Goal: Transaction & Acquisition: Book appointment/travel/reservation

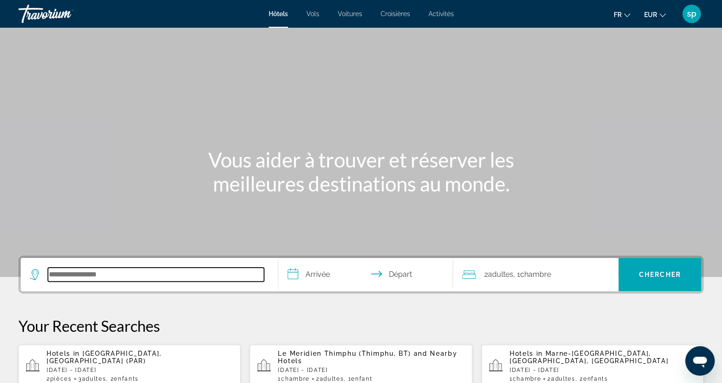
click at [163, 268] on input "Search hotel destination" at bounding box center [156, 274] width 216 height 14
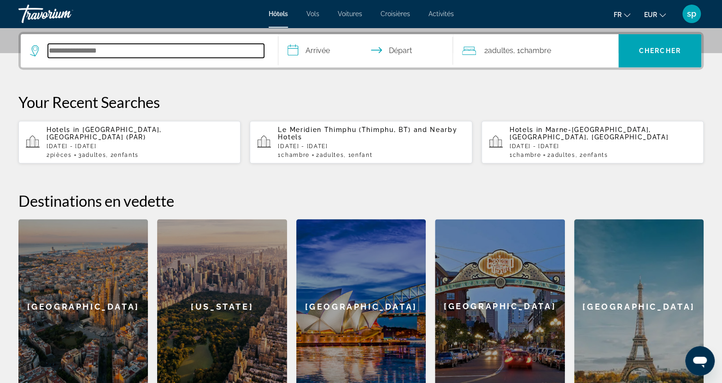
scroll to position [225, 0]
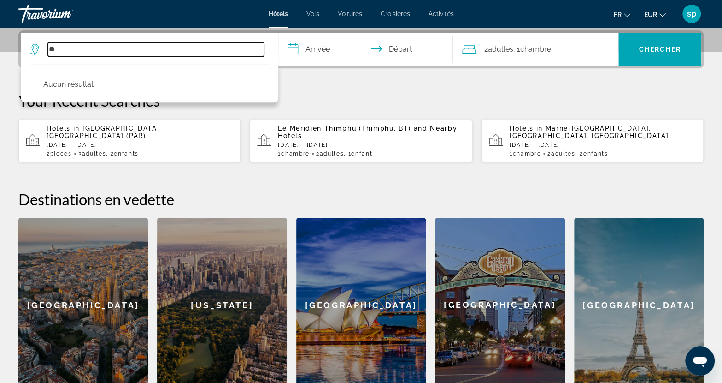
type input "*"
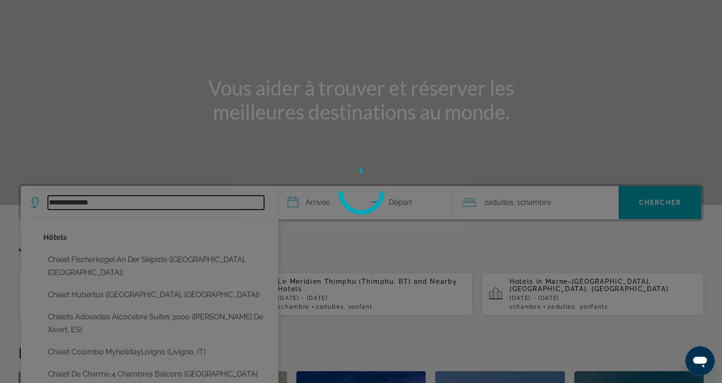
scroll to position [92, 0]
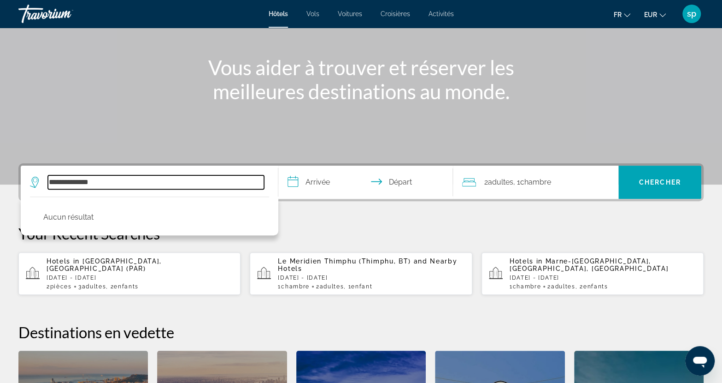
click at [122, 183] on input "**********" at bounding box center [156, 182] width 216 height 14
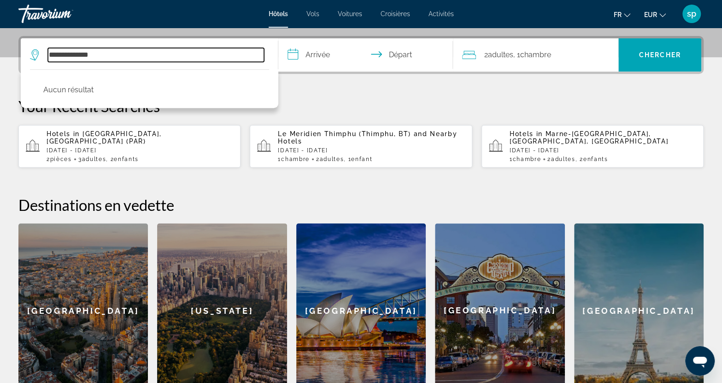
scroll to position [225, 0]
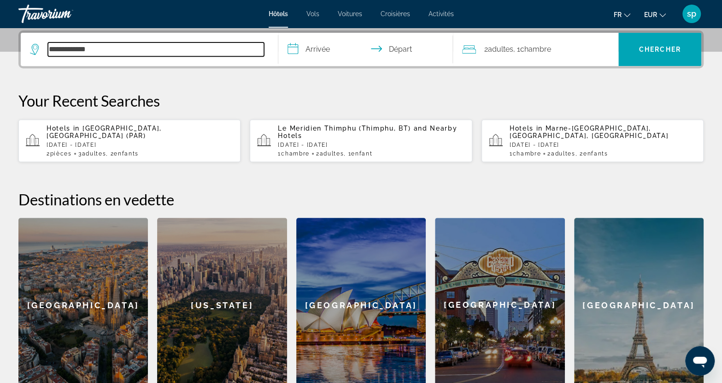
drag, startPoint x: 147, startPoint y: 51, endPoint x: 13, endPoint y: 59, distance: 133.9
click at [9, 59] on div "**********" at bounding box center [361, 210] width 722 height 361
paste input "**********"
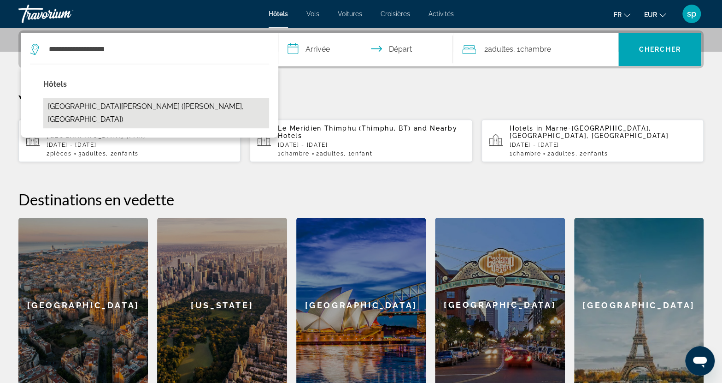
click at [136, 108] on button "[GEOGRAPHIC_DATA][PERSON_NAME] ([PERSON_NAME], [GEOGRAPHIC_DATA])" at bounding box center [156, 113] width 226 height 30
type input "**********"
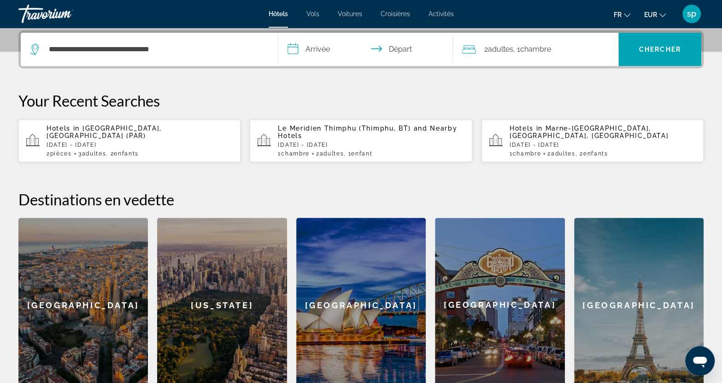
click at [312, 49] on input "**********" at bounding box center [367, 51] width 178 height 36
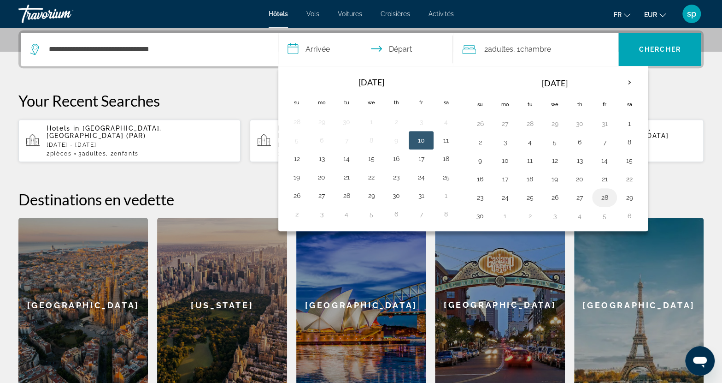
click at [602, 195] on button "28" at bounding box center [604, 197] width 15 height 13
click at [628, 194] on button "29" at bounding box center [629, 197] width 15 height 13
type input "**********"
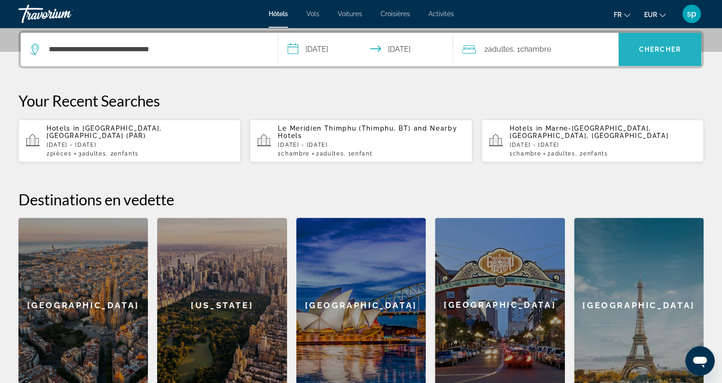
click at [649, 49] on span "Chercher" at bounding box center [660, 49] width 42 height 7
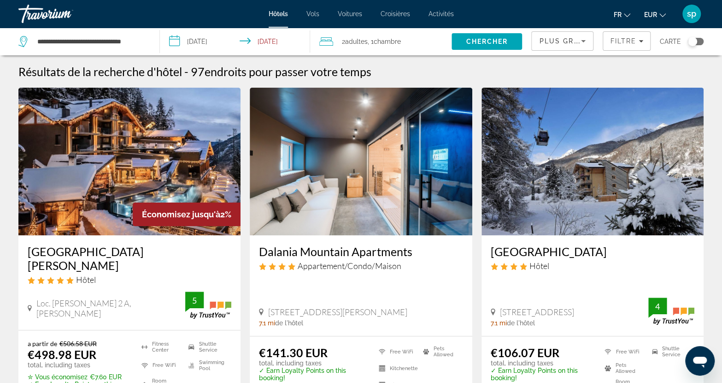
click at [158, 141] on img "Main content" at bounding box center [129, 162] width 222 height 148
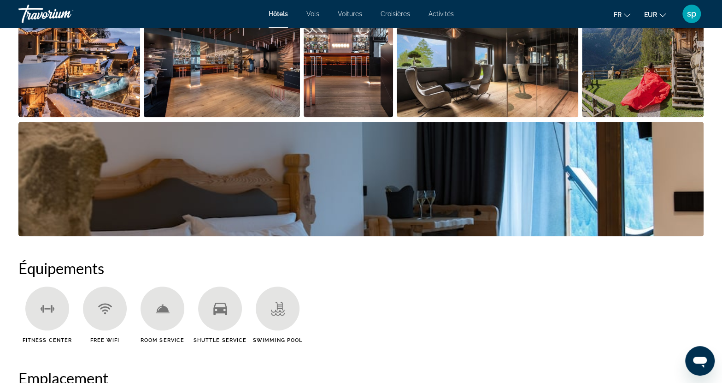
scroll to position [507, 0]
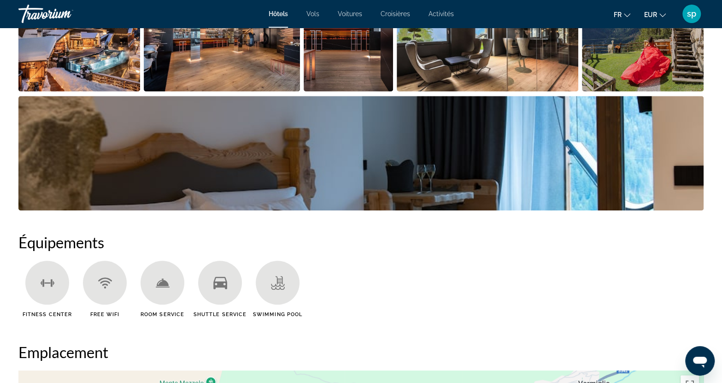
click at [102, 71] on img "Open full-screen image slider" at bounding box center [79, 34] width 122 height 114
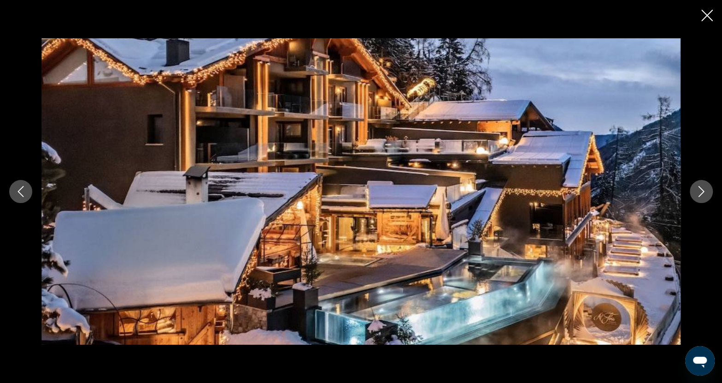
click at [704, 188] on icon "Next image" at bounding box center [701, 191] width 11 height 11
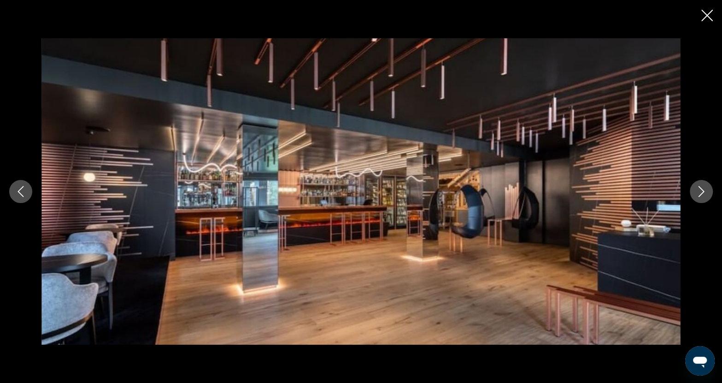
click at [703, 188] on icon "Next image" at bounding box center [701, 191] width 11 height 11
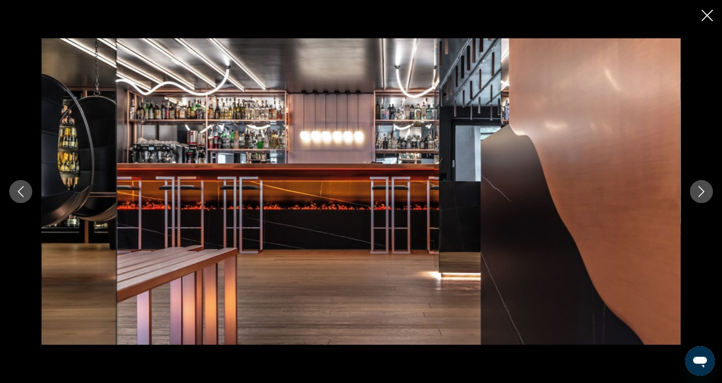
click at [703, 188] on icon "Next image" at bounding box center [701, 191] width 11 height 11
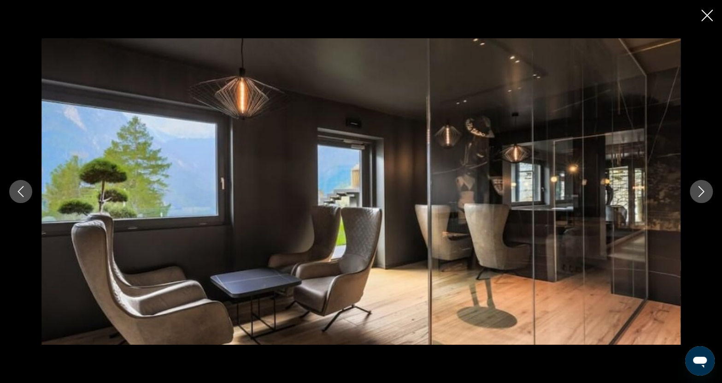
click at [703, 188] on icon "Next image" at bounding box center [701, 191] width 11 height 11
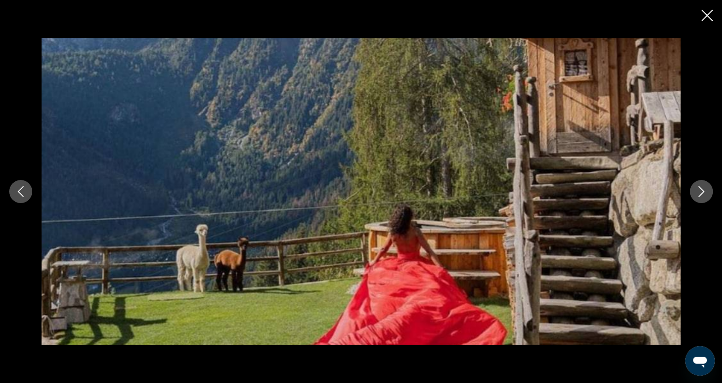
click at [703, 188] on icon "Next image" at bounding box center [701, 191] width 11 height 11
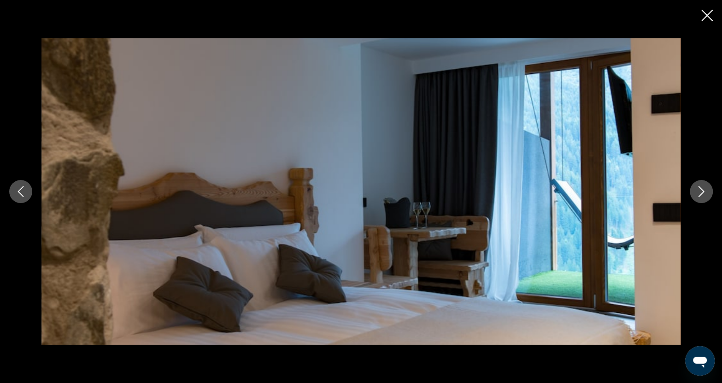
click at [703, 188] on icon "Next image" at bounding box center [701, 191] width 11 height 11
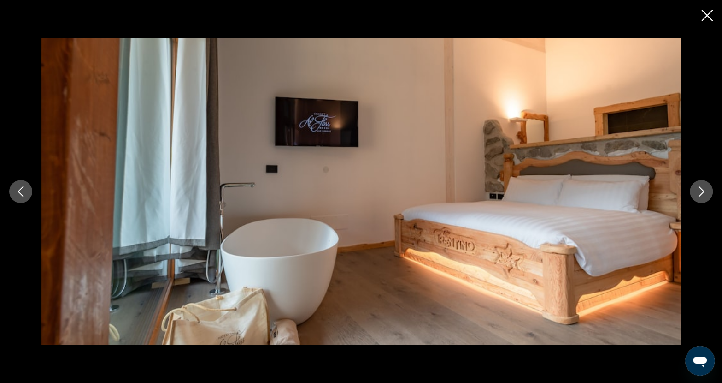
click at [703, 188] on icon "Next image" at bounding box center [701, 191] width 11 height 11
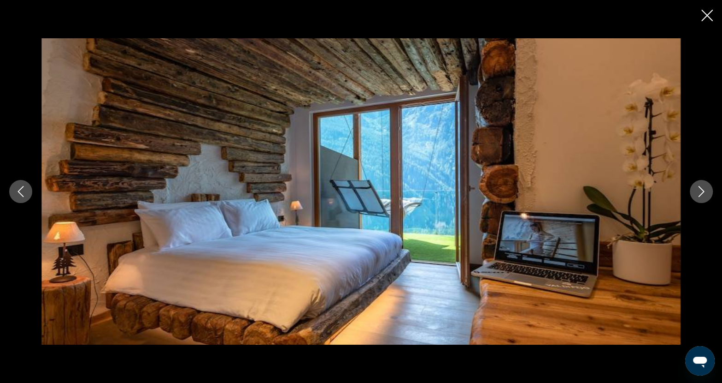
click at [703, 188] on icon "Next image" at bounding box center [701, 191] width 11 height 11
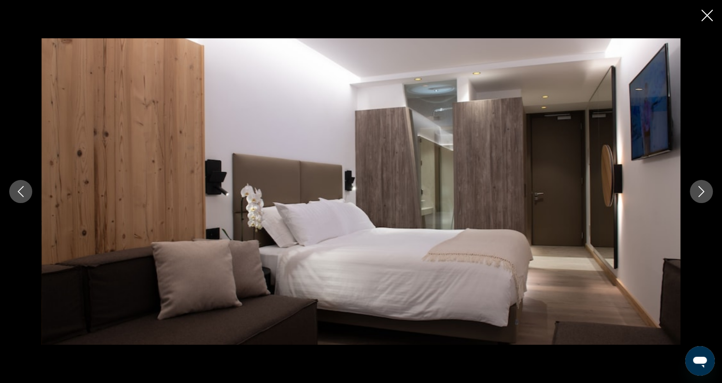
click at [703, 188] on icon "Next image" at bounding box center [701, 191] width 11 height 11
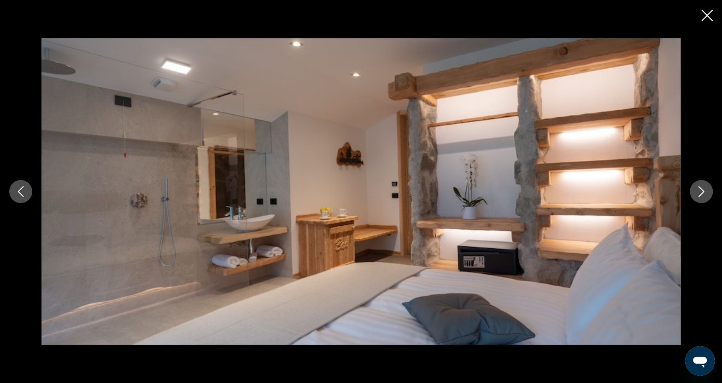
click at [703, 188] on icon "Next image" at bounding box center [701, 191] width 11 height 11
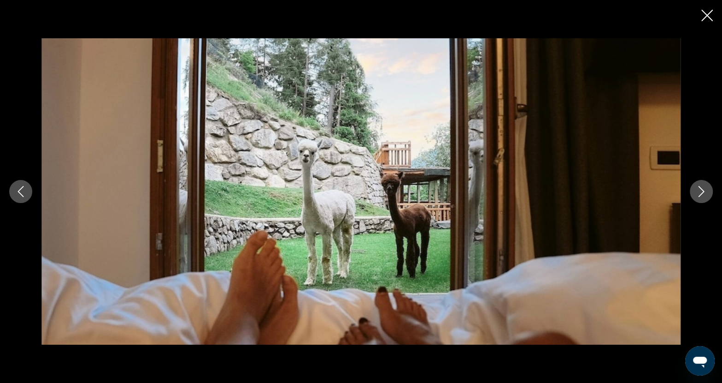
click at [703, 188] on icon "Next image" at bounding box center [701, 191] width 11 height 11
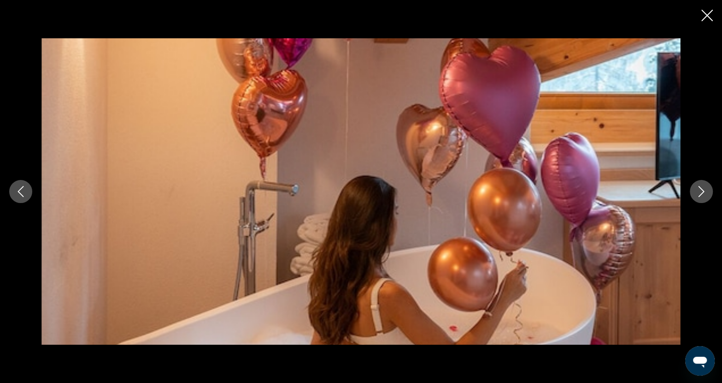
click at [703, 188] on icon "Next image" at bounding box center [701, 191] width 11 height 11
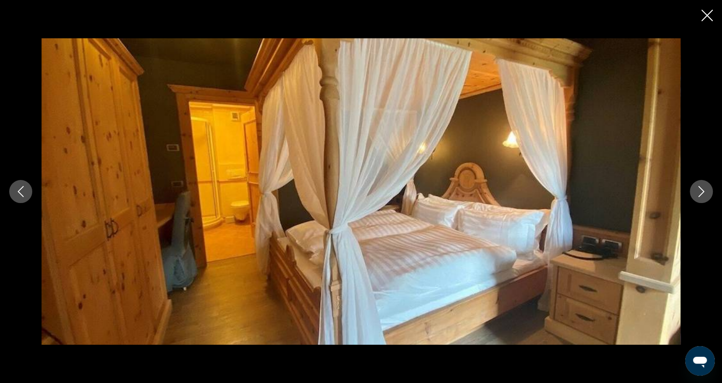
click at [703, 188] on icon "Next image" at bounding box center [701, 191] width 11 height 11
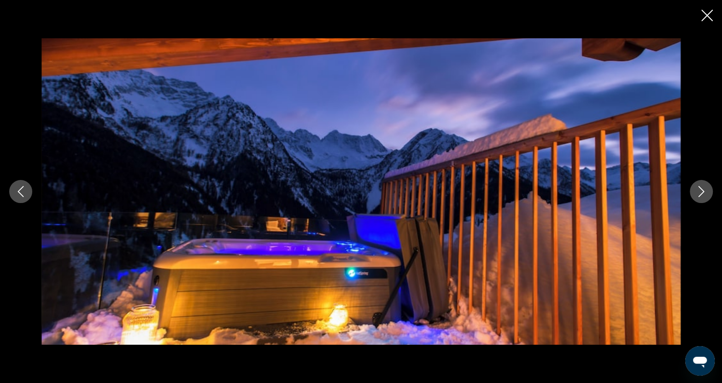
click at [702, 188] on icon "Next image" at bounding box center [701, 191] width 11 height 11
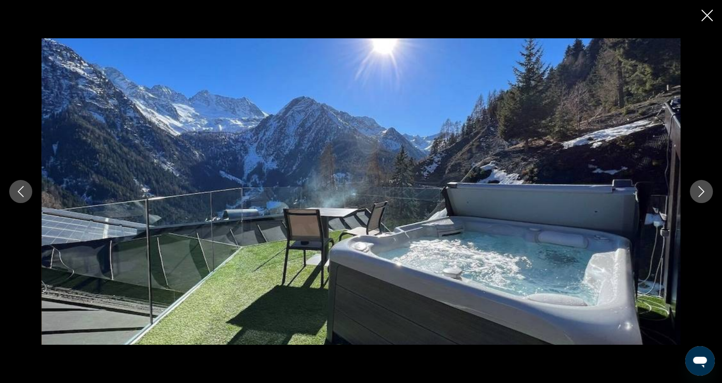
click at [702, 188] on icon "Next image" at bounding box center [701, 191] width 11 height 11
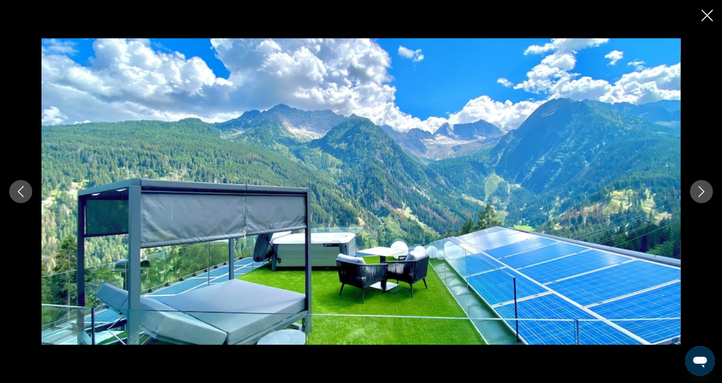
click at [702, 188] on icon "Next image" at bounding box center [701, 191] width 11 height 11
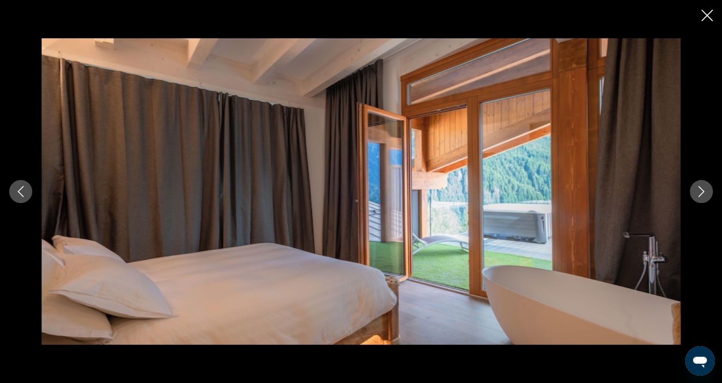
click at [702, 188] on icon "Next image" at bounding box center [701, 191] width 11 height 11
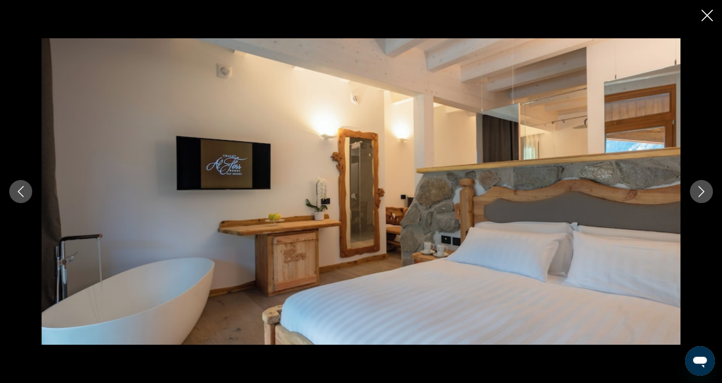
click at [702, 188] on icon "Next image" at bounding box center [701, 191] width 11 height 11
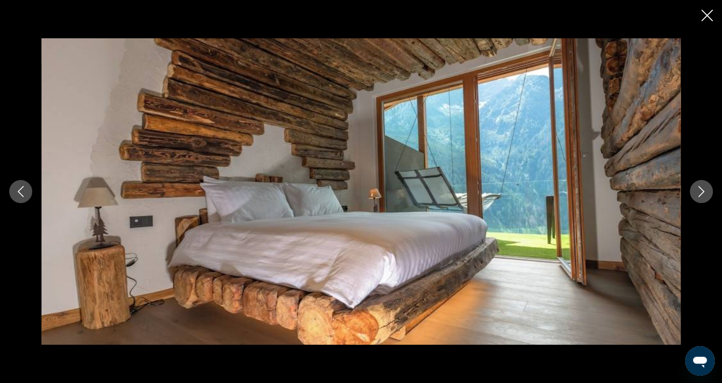
click at [702, 188] on icon "Next image" at bounding box center [701, 191] width 11 height 11
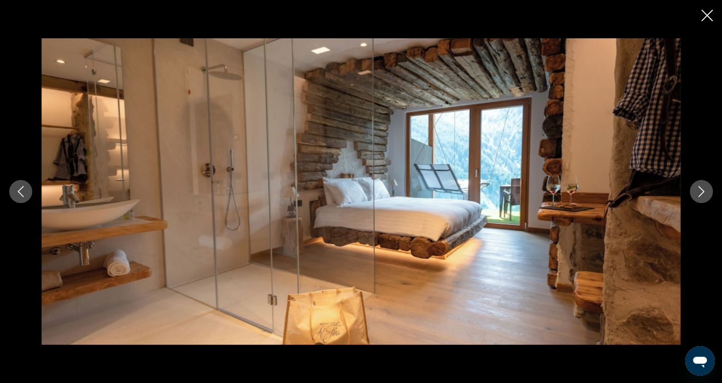
click at [702, 188] on icon "Next image" at bounding box center [701, 191] width 11 height 11
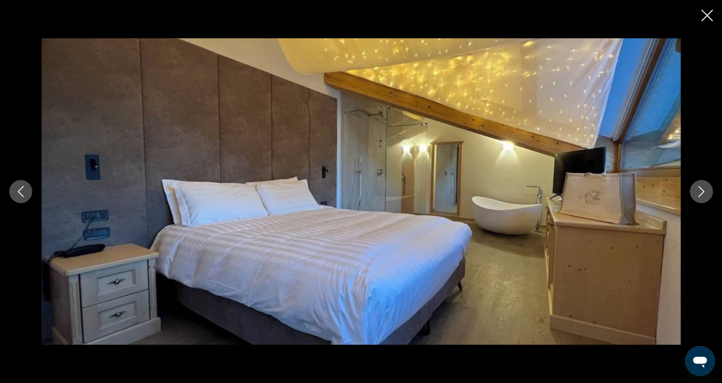
click at [702, 188] on icon "Next image" at bounding box center [701, 191] width 11 height 11
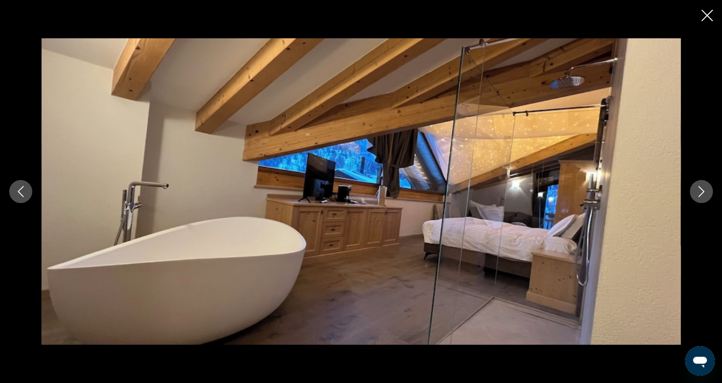
click at [702, 188] on icon "Next image" at bounding box center [701, 191] width 11 height 11
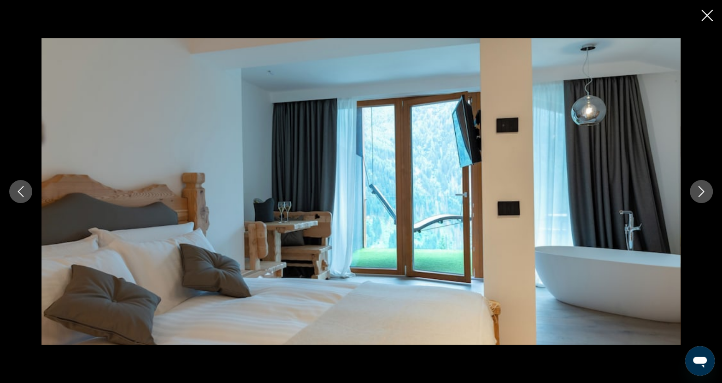
click at [702, 188] on icon "Next image" at bounding box center [701, 191] width 11 height 11
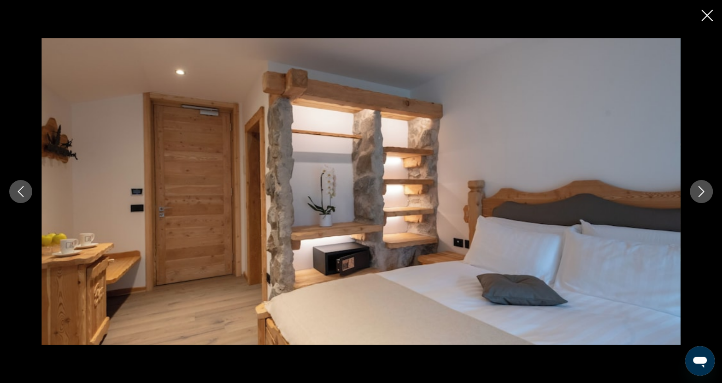
click at [702, 188] on icon "Next image" at bounding box center [701, 191] width 11 height 11
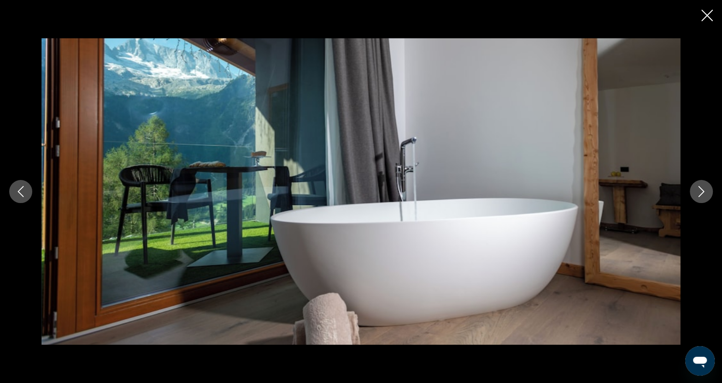
click at [702, 188] on icon "Next image" at bounding box center [701, 191] width 11 height 11
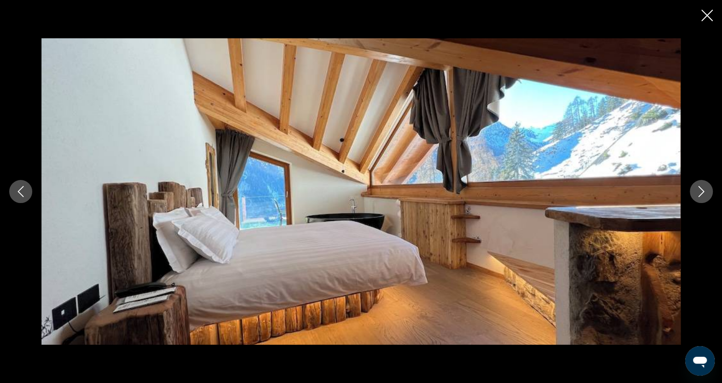
click at [702, 188] on icon "Next image" at bounding box center [701, 191] width 11 height 11
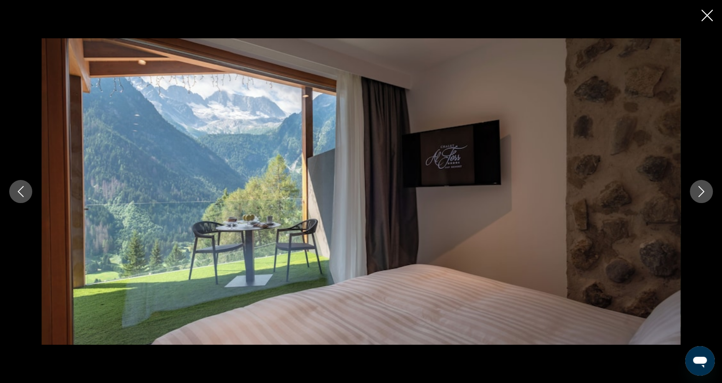
click at [702, 188] on icon "Next image" at bounding box center [701, 191] width 11 height 11
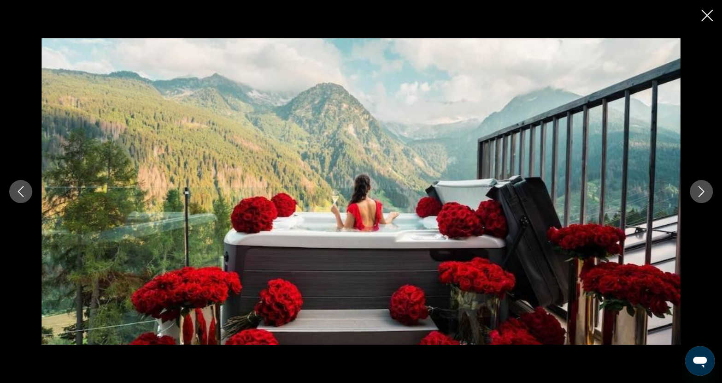
click at [702, 188] on icon "Next image" at bounding box center [701, 191] width 11 height 11
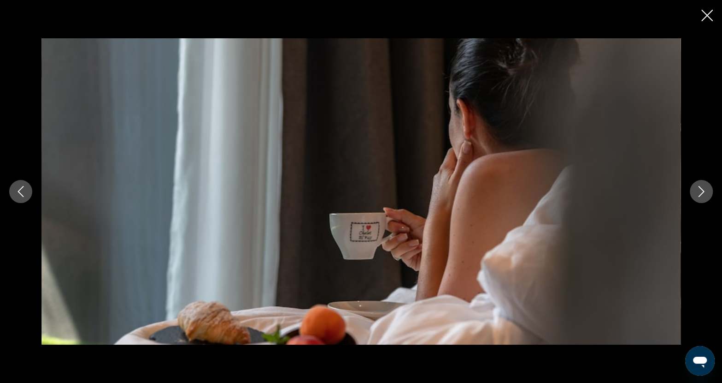
click at [702, 188] on icon "Next image" at bounding box center [701, 191] width 11 height 11
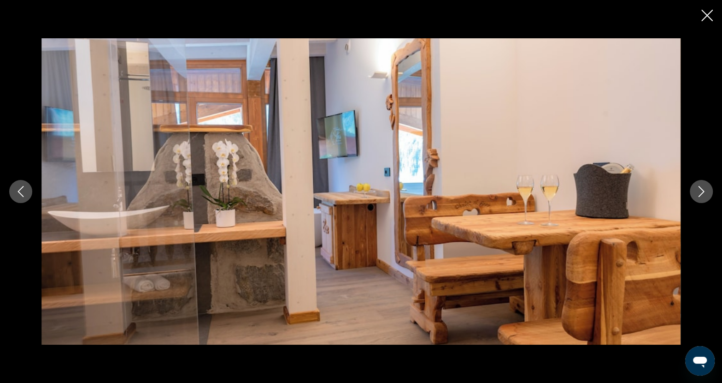
click at [702, 188] on icon "Next image" at bounding box center [701, 191] width 11 height 11
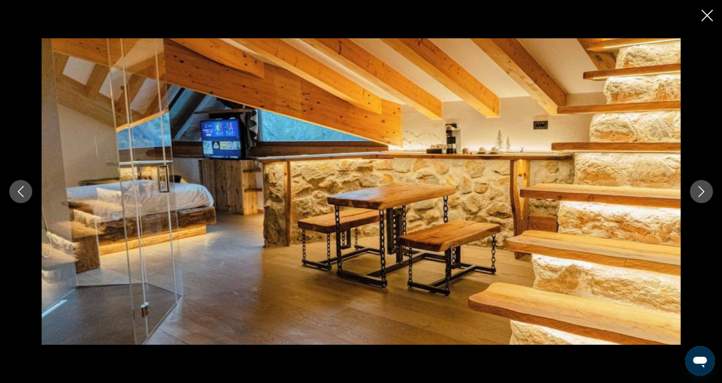
click at [702, 188] on icon "Next image" at bounding box center [701, 191] width 11 height 11
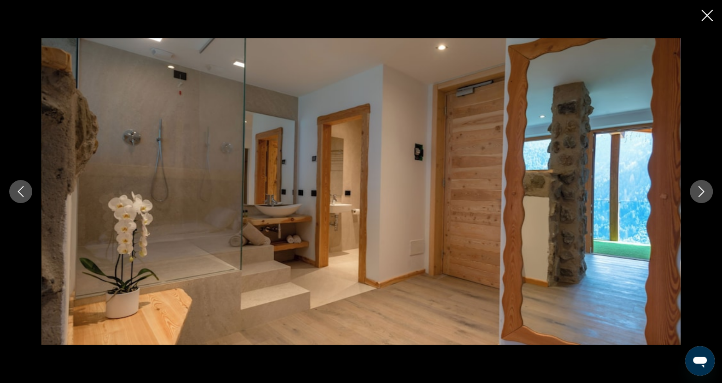
click at [702, 188] on icon "Next image" at bounding box center [701, 191] width 11 height 11
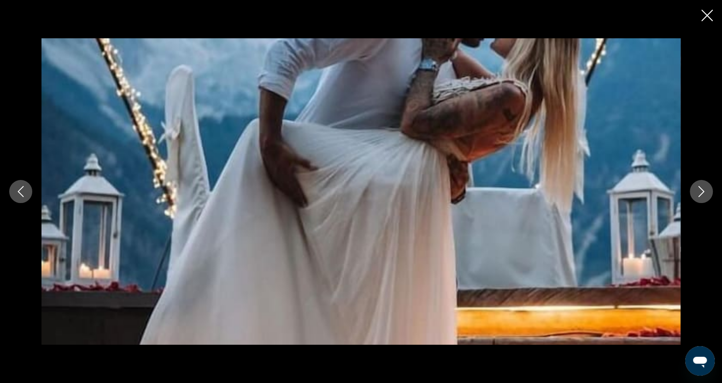
click at [702, 188] on icon "Next image" at bounding box center [701, 191] width 11 height 11
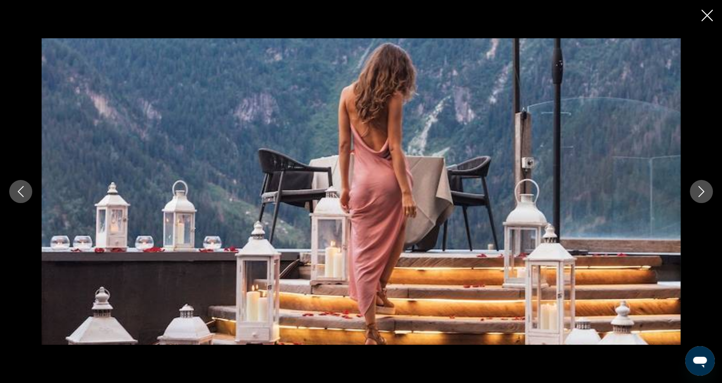
click at [702, 188] on icon "Next image" at bounding box center [701, 191] width 11 height 11
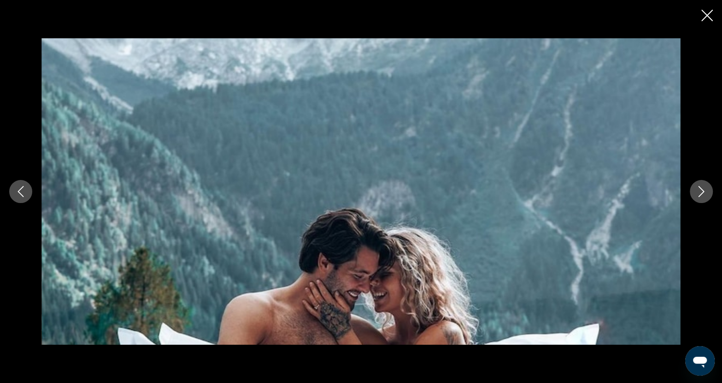
click at [701, 192] on icon "Next image" at bounding box center [701, 191] width 11 height 11
click at [700, 192] on icon "Next image" at bounding box center [701, 191] width 11 height 11
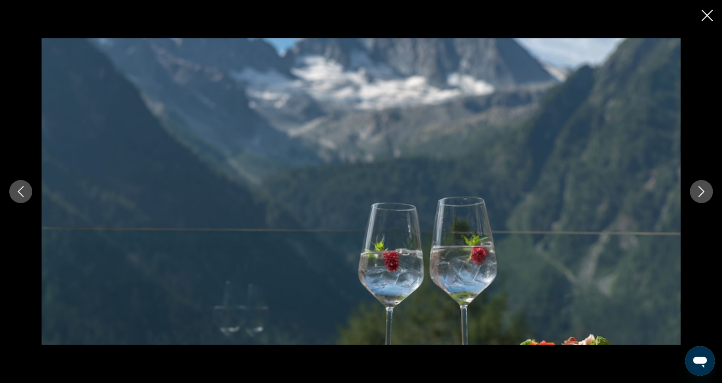
click at [700, 192] on icon "Next image" at bounding box center [701, 191] width 11 height 11
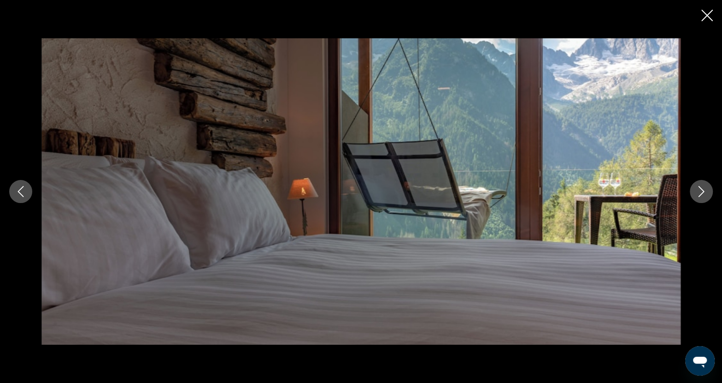
click at [700, 192] on icon "Next image" at bounding box center [701, 191] width 11 height 11
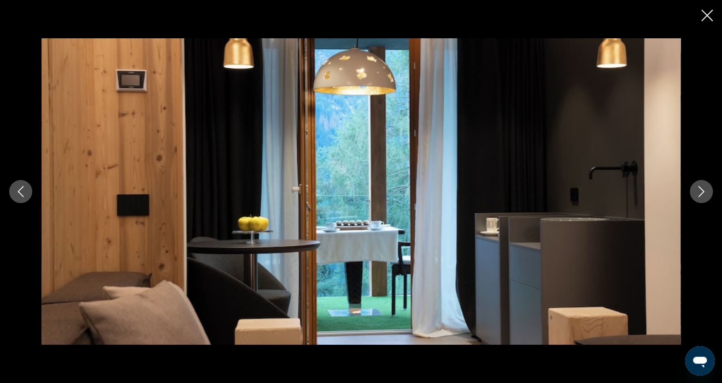
click at [695, 18] on div "prev next" at bounding box center [361, 191] width 722 height 383
click at [706, 13] on icon "Close slideshow" at bounding box center [708, 16] width 12 height 12
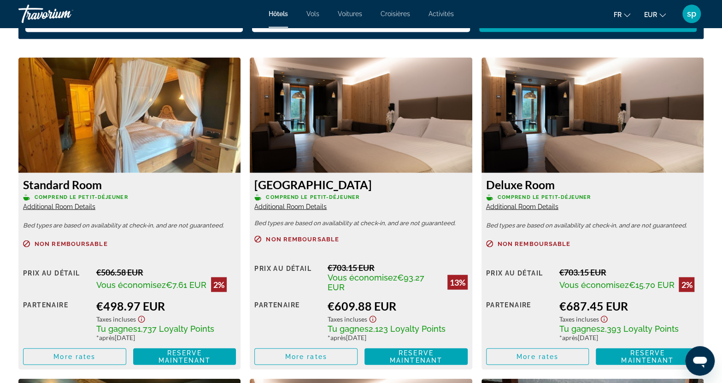
scroll to position [1198, 0]
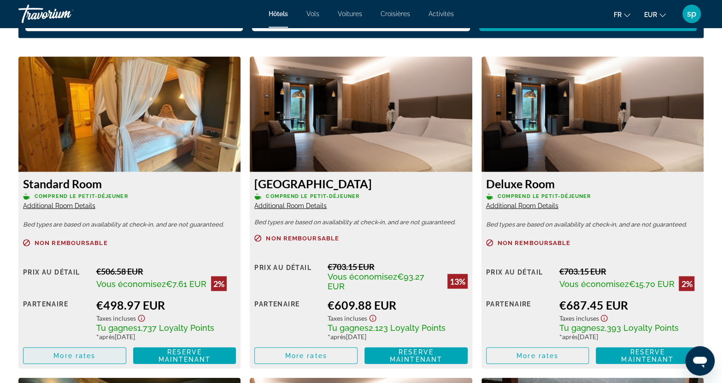
click at [106, 352] on span "Main content" at bounding box center [75, 355] width 102 height 22
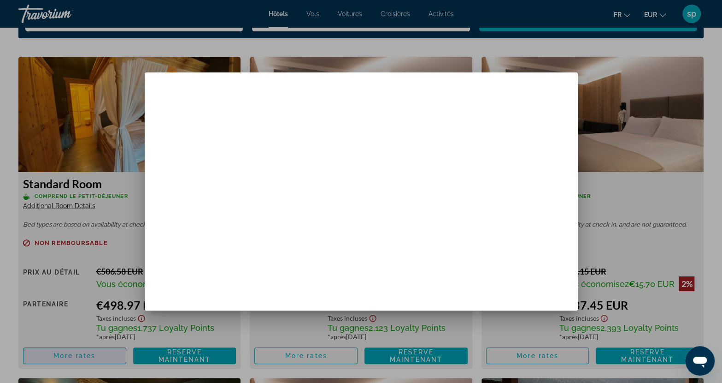
scroll to position [0, 0]
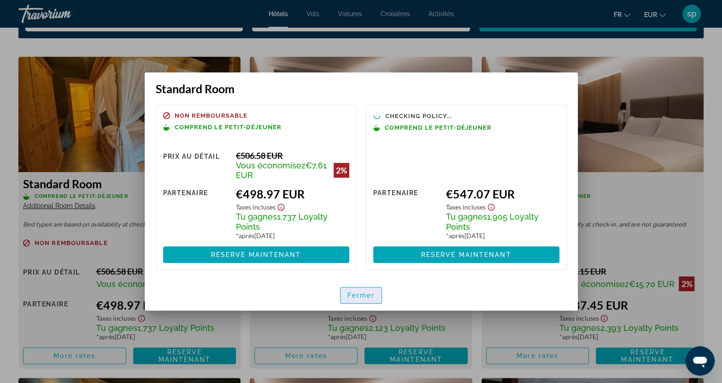
click at [358, 296] on span "Fermer" at bounding box center [362, 294] width 28 height 7
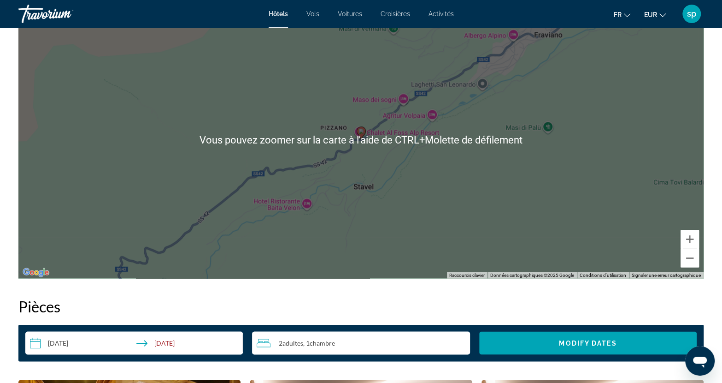
scroll to position [1060, 0]
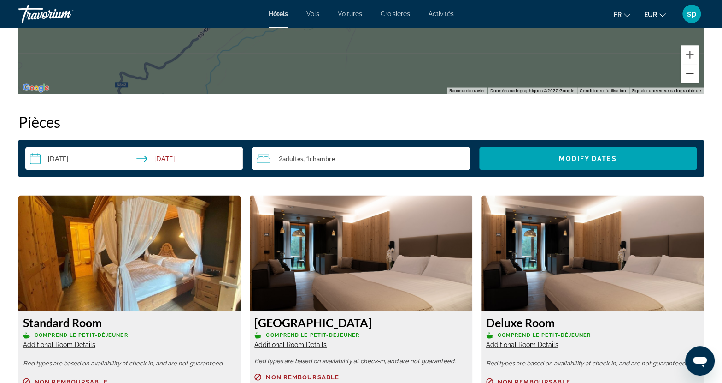
click at [692, 75] on button "Zoom arrière" at bounding box center [690, 73] width 18 height 18
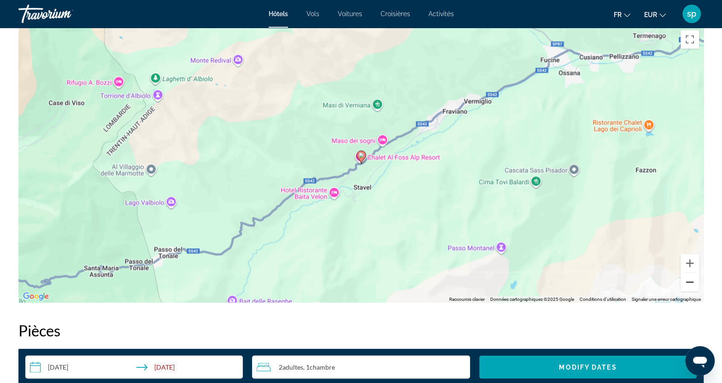
scroll to position [830, 0]
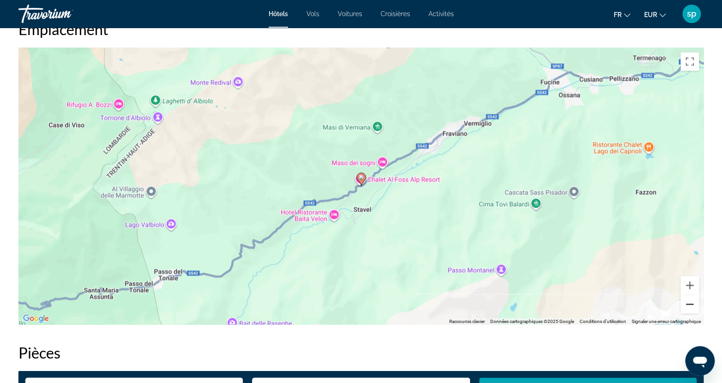
click at [692, 312] on button "Zoom arrière" at bounding box center [690, 304] width 18 height 18
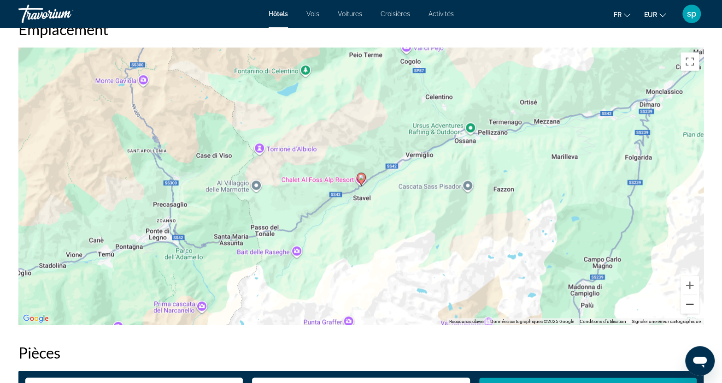
click at [692, 312] on button "Zoom arrière" at bounding box center [690, 304] width 18 height 18
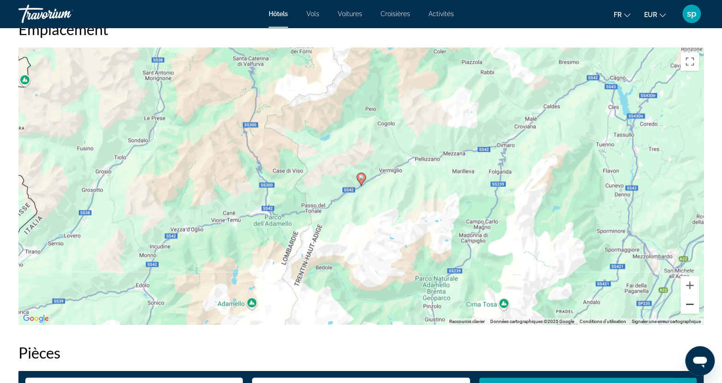
click at [692, 312] on button "Zoom arrière" at bounding box center [690, 304] width 18 height 18
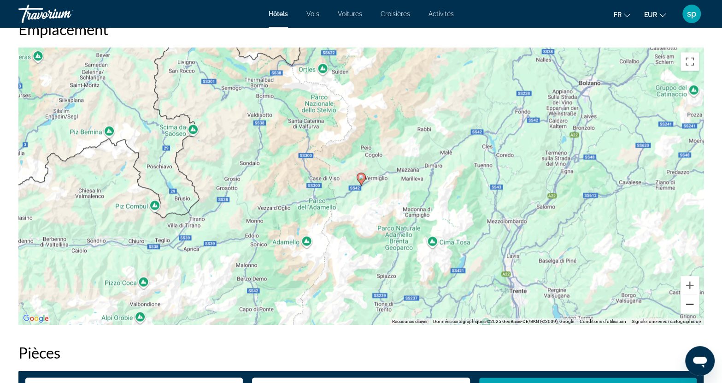
click at [692, 312] on button "Zoom arrière" at bounding box center [690, 304] width 18 height 18
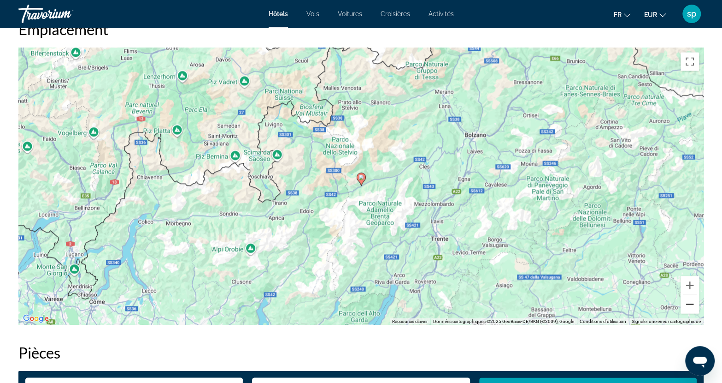
click at [692, 312] on button "Zoom arrière" at bounding box center [690, 304] width 18 height 18
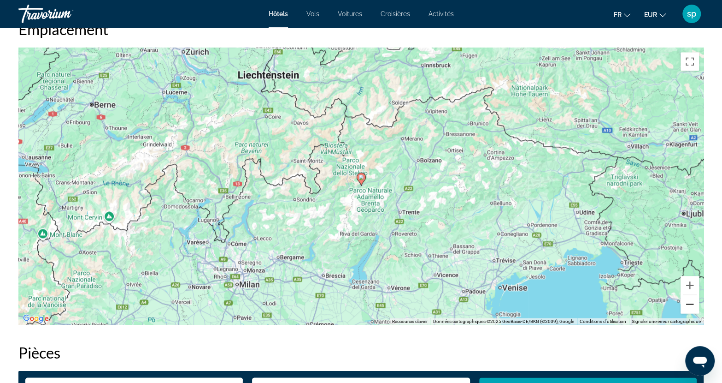
click at [692, 312] on button "Zoom arrière" at bounding box center [690, 304] width 18 height 18
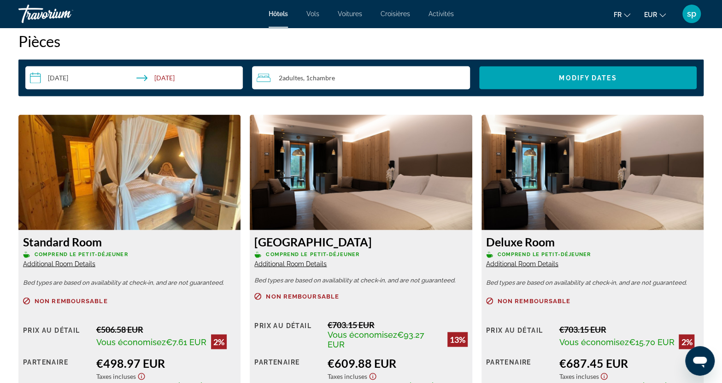
scroll to position [1014, 0]
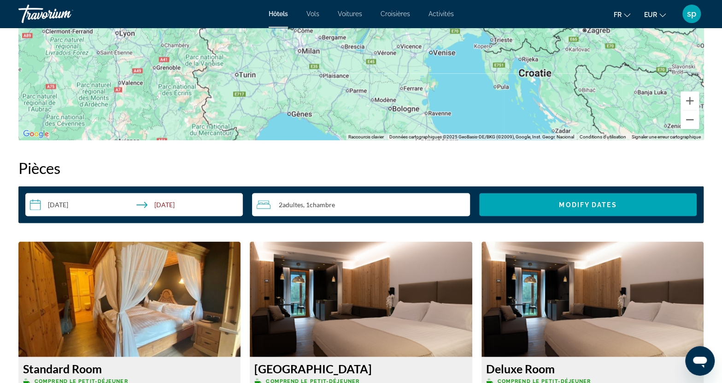
click at [184, 201] on input "**********" at bounding box center [135, 206] width 221 height 26
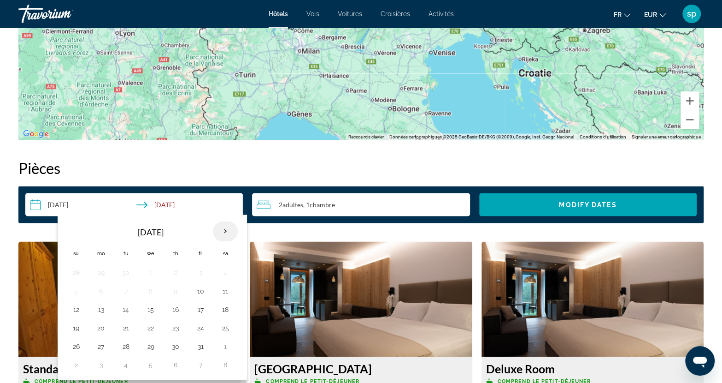
click at [224, 230] on th "Next month" at bounding box center [225, 231] width 25 height 20
click at [222, 275] on button "6" at bounding box center [225, 272] width 15 height 13
click at [103, 287] on button "8" at bounding box center [101, 290] width 15 height 13
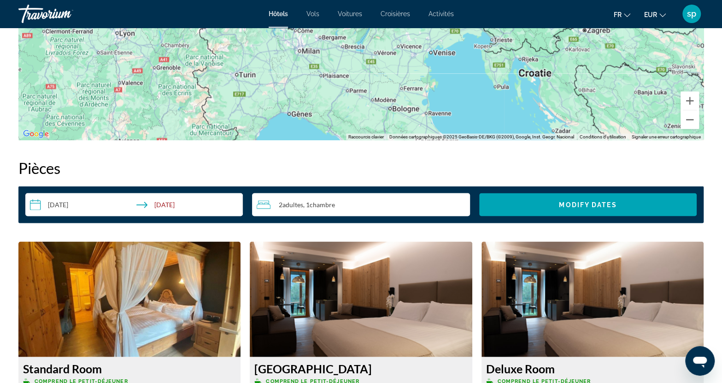
click at [208, 209] on input "**********" at bounding box center [135, 206] width 221 height 26
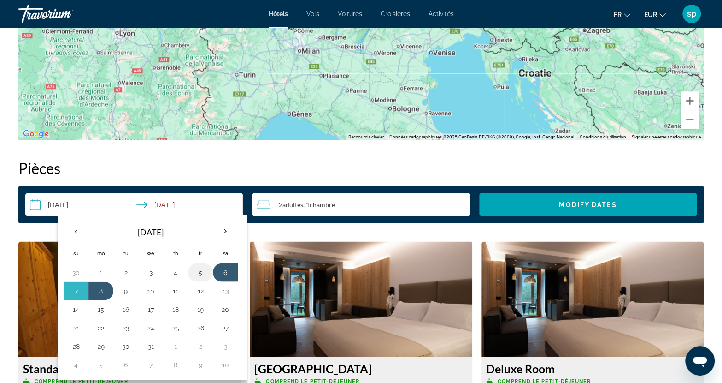
click at [198, 272] on button "5" at bounding box center [200, 272] width 15 height 13
click at [76, 295] on button "7" at bounding box center [76, 290] width 15 height 13
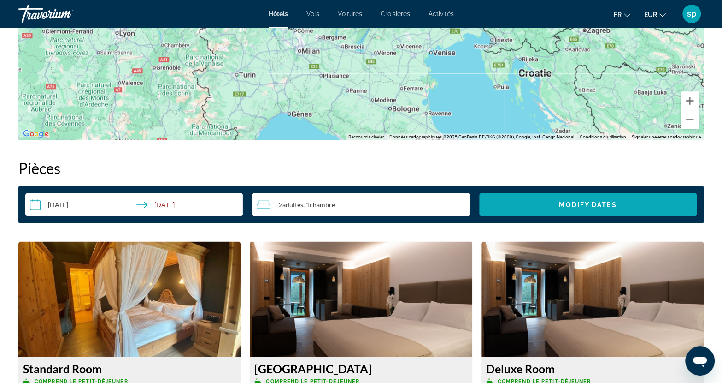
click at [537, 204] on span "Search widget" at bounding box center [588, 204] width 218 height 22
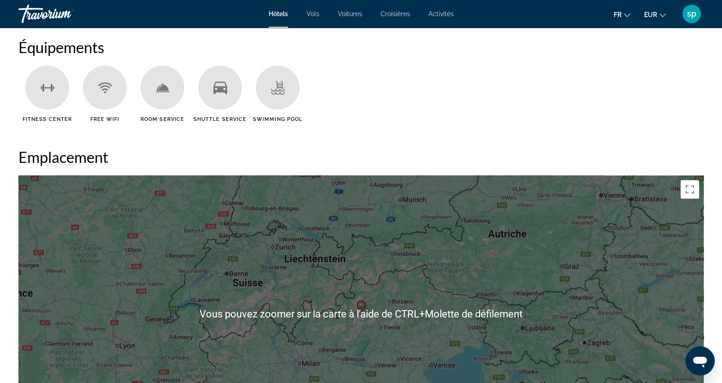
scroll to position [979, 0]
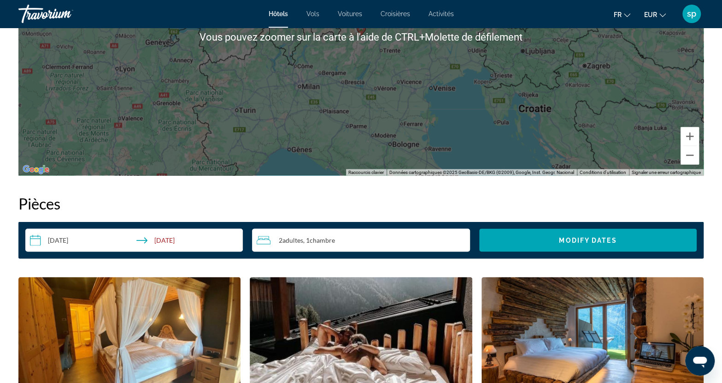
click at [112, 238] on input "**********" at bounding box center [135, 241] width 221 height 26
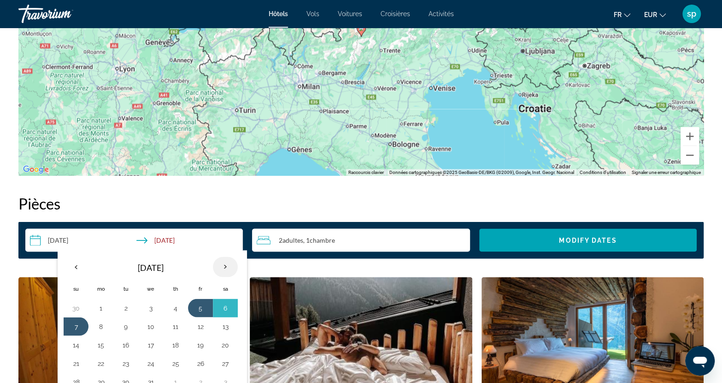
click at [222, 267] on th "Next month" at bounding box center [225, 266] width 25 height 20
click at [224, 267] on th "Next month" at bounding box center [225, 266] width 25 height 20
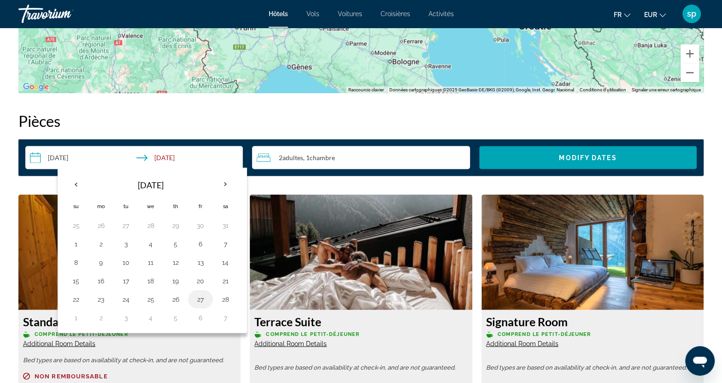
scroll to position [1071, 0]
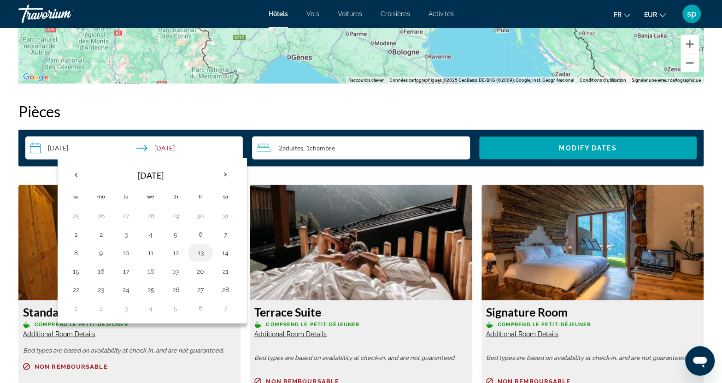
click at [197, 252] on button "13" at bounding box center [200, 252] width 15 height 13
click at [76, 269] on button "15" at bounding box center [76, 270] width 15 height 13
type input "**********"
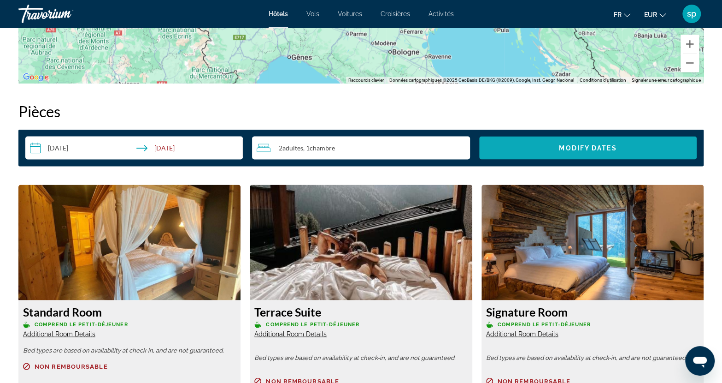
click at [536, 146] on span "Search widget" at bounding box center [588, 147] width 218 height 22
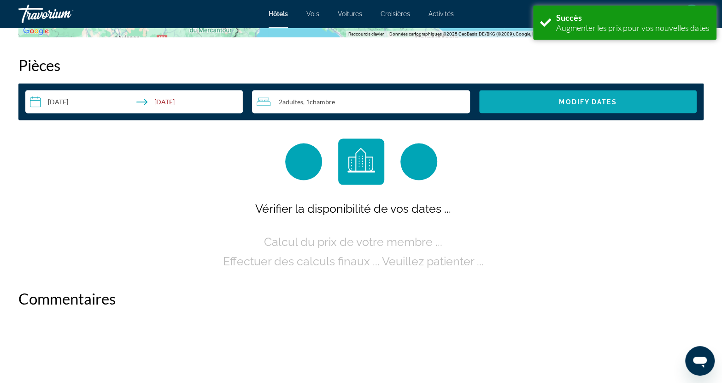
scroll to position [1117, 0]
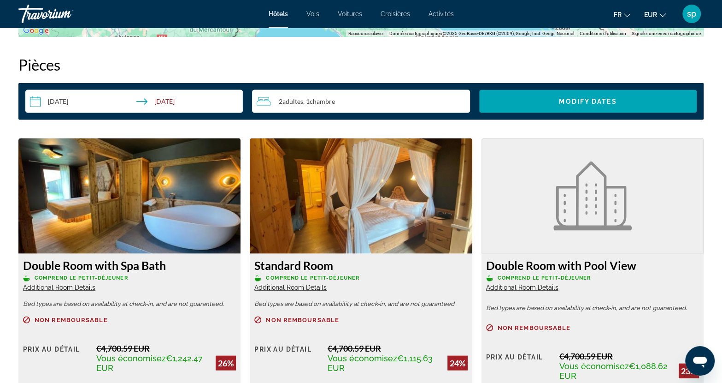
drag, startPoint x: 536, startPoint y: 146, endPoint x: 358, endPoint y: 397, distance: 307.8
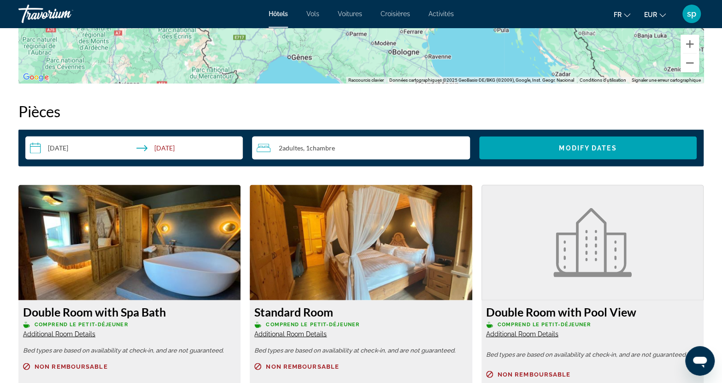
drag, startPoint x: 358, startPoint y: 397, endPoint x: 45, endPoint y: 397, distance: 312.5
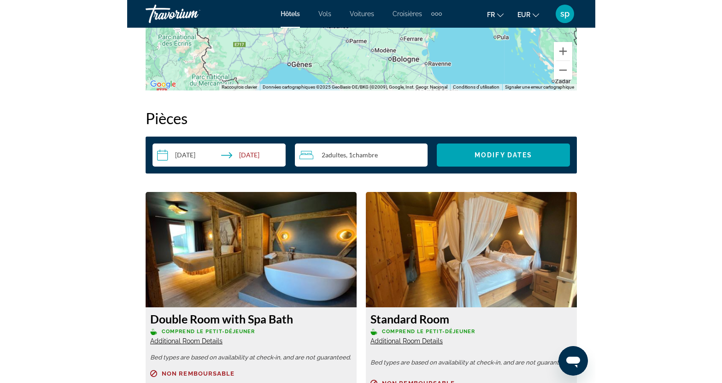
scroll to position [1071, 0]
